Goal: Task Accomplishment & Management: Manage account settings

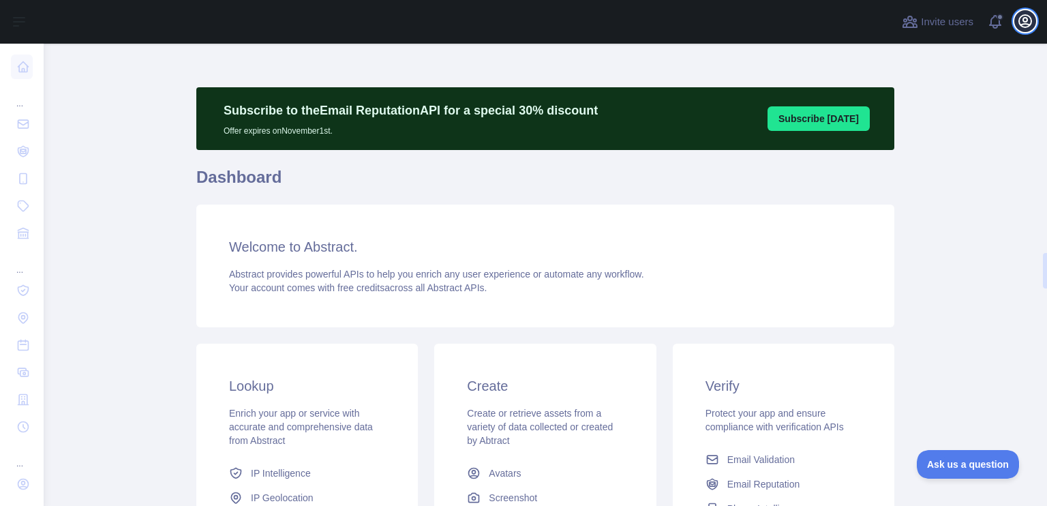
click at [1027, 18] on icon "button" at bounding box center [1025, 21] width 16 height 16
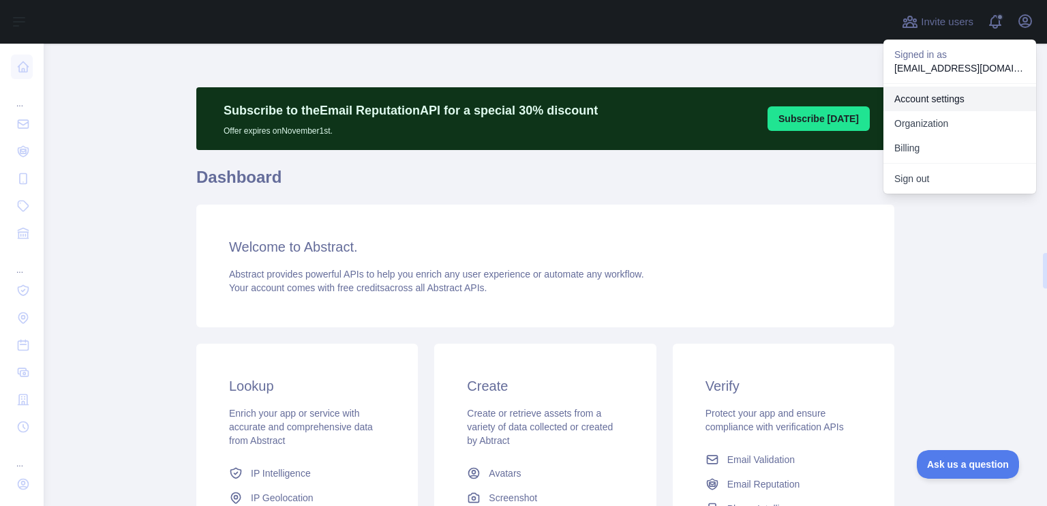
click at [918, 101] on link "Account settings" at bounding box center [959, 99] width 153 height 25
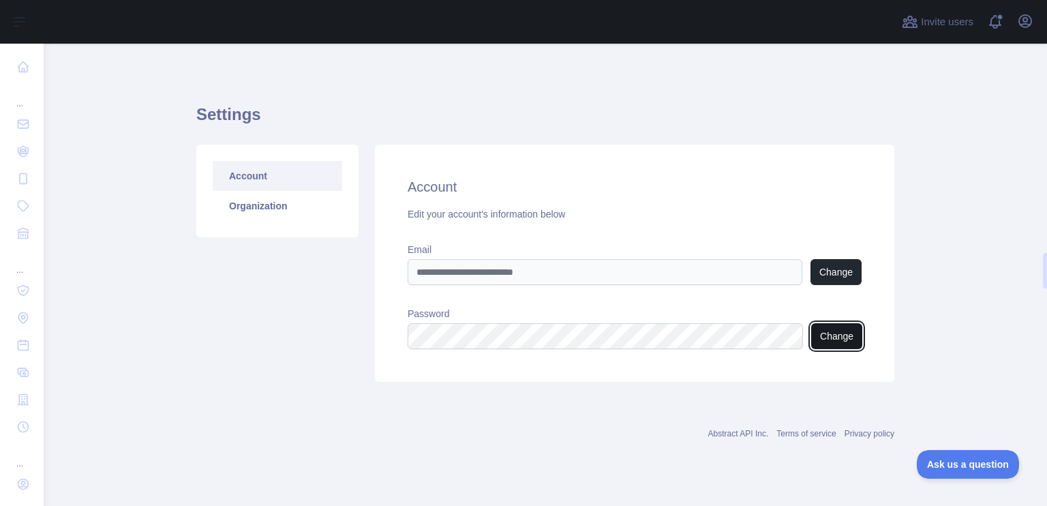
click at [842, 333] on button "Change" at bounding box center [836, 336] width 51 height 26
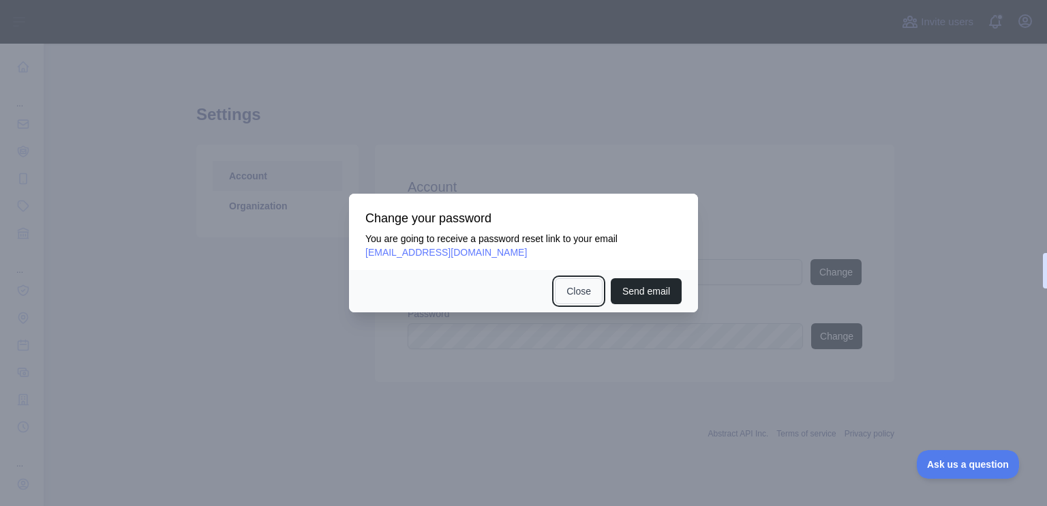
click at [588, 289] on button "Close" at bounding box center [579, 291] width 48 height 26
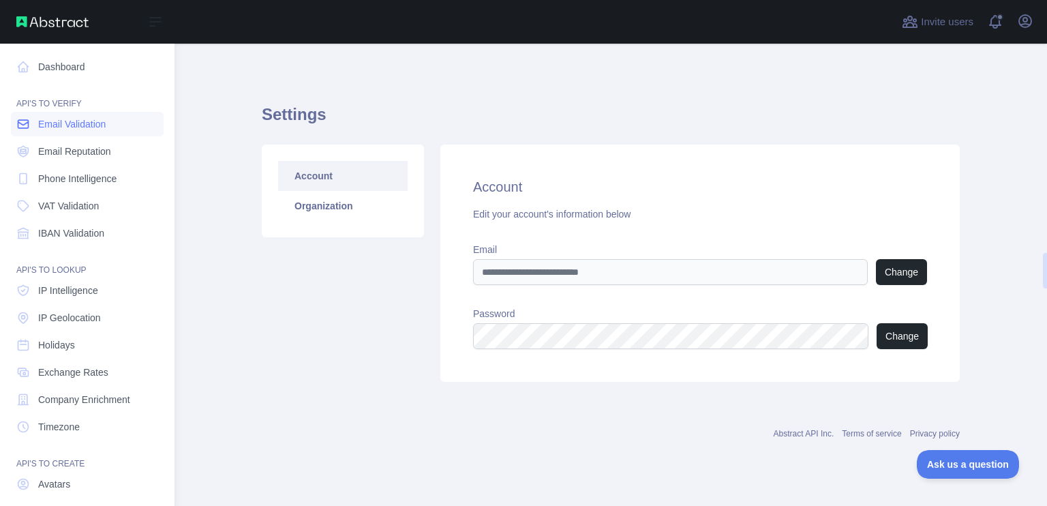
click at [41, 127] on span "Email Validation" at bounding box center [71, 124] width 67 height 14
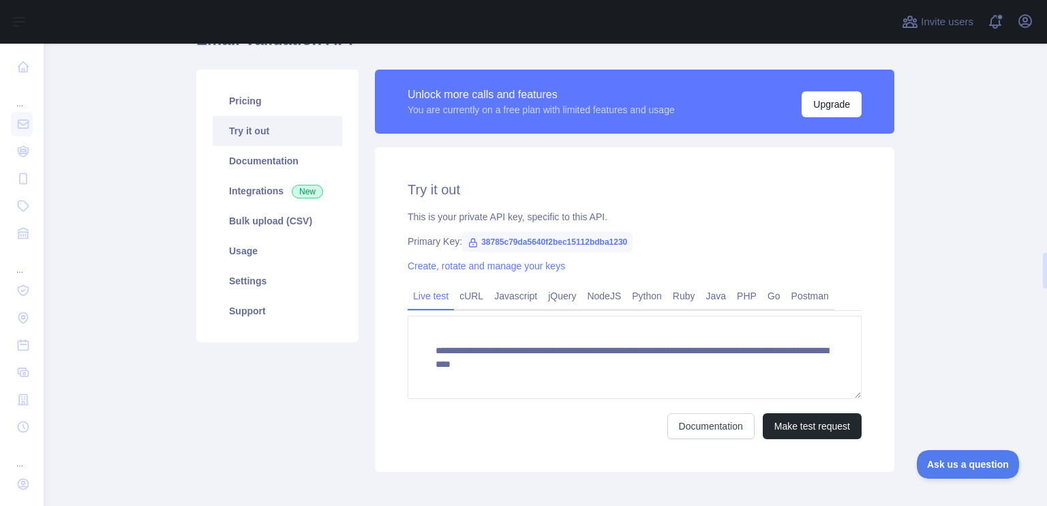
scroll to position [136, 0]
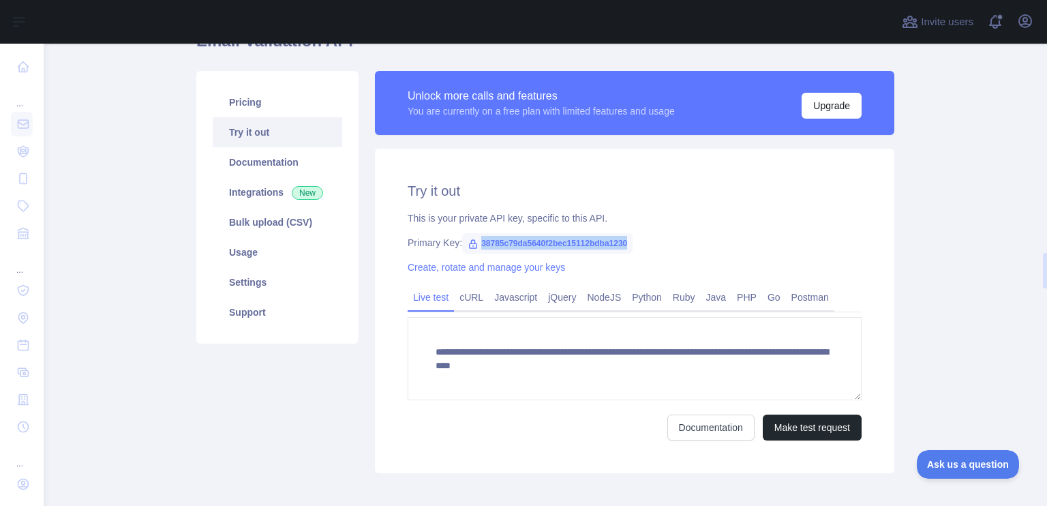
drag, startPoint x: 474, startPoint y: 239, endPoint x: 652, endPoint y: 239, distance: 177.8
click at [652, 239] on div "Primary Key: 38785c79da5640f2bec15112bdba1230" at bounding box center [634, 243] width 454 height 14
copy span "38785c79da5640f2bec15112bdba1230"
click at [556, 242] on span "38785c79da5640f2bec15112bdba1230" at bounding box center [547, 243] width 170 height 20
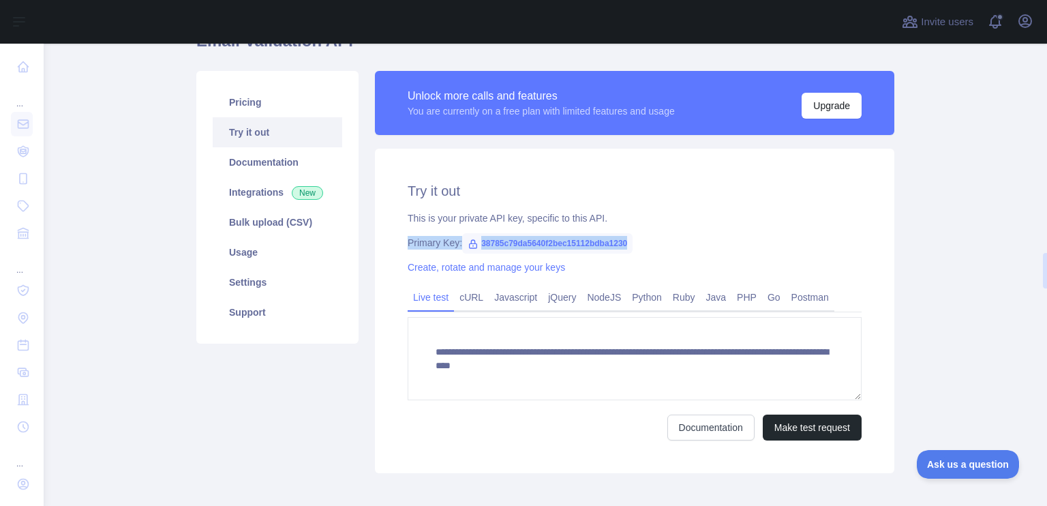
click at [556, 242] on span "38785c79da5640f2bec15112bdba1230" at bounding box center [547, 243] width 170 height 20
copy span "38785c79da5640f2bec15112bdba1230"
